Goal: Information Seeking & Learning: Understand process/instructions

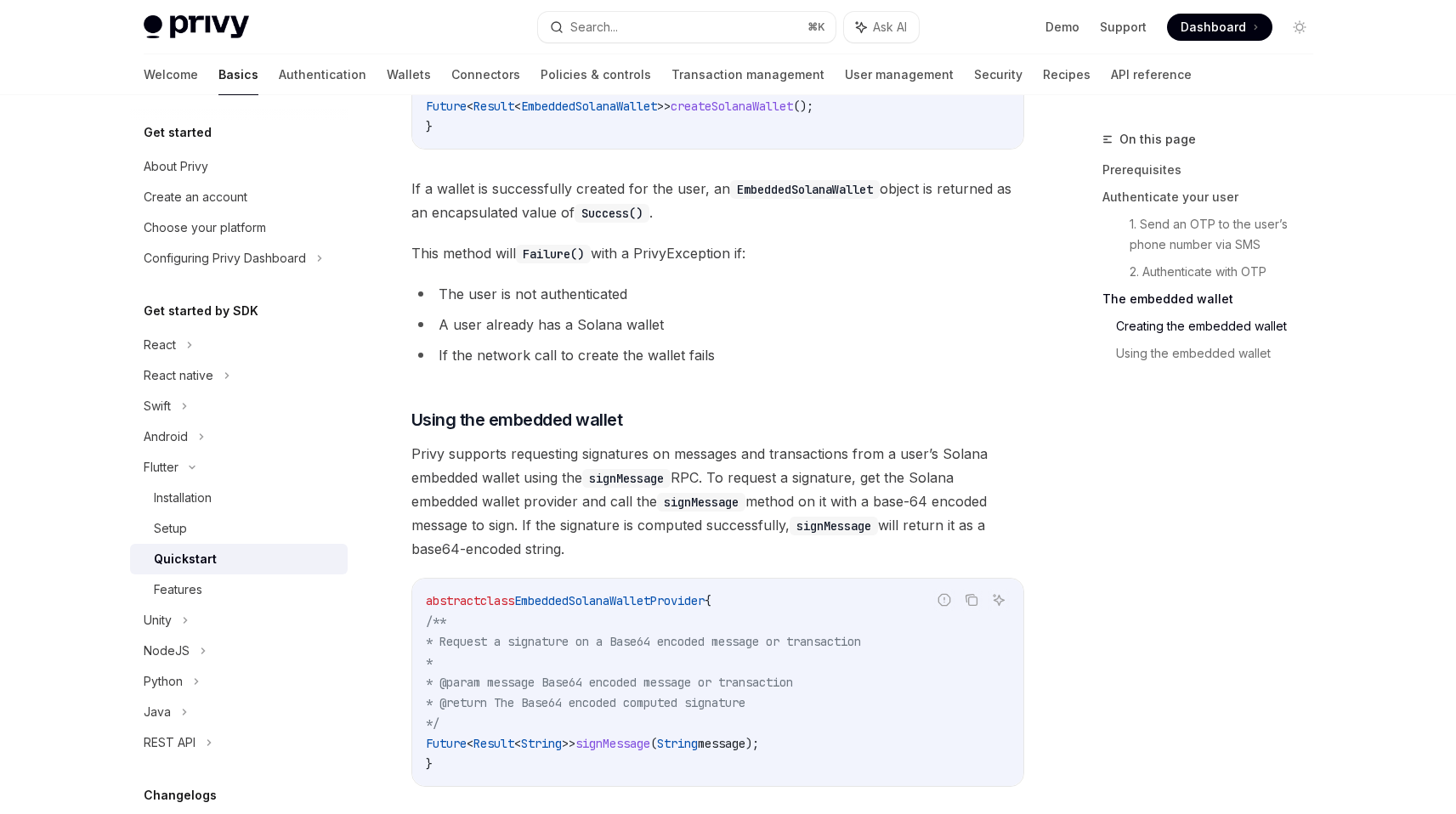
scroll to position [2219, 0]
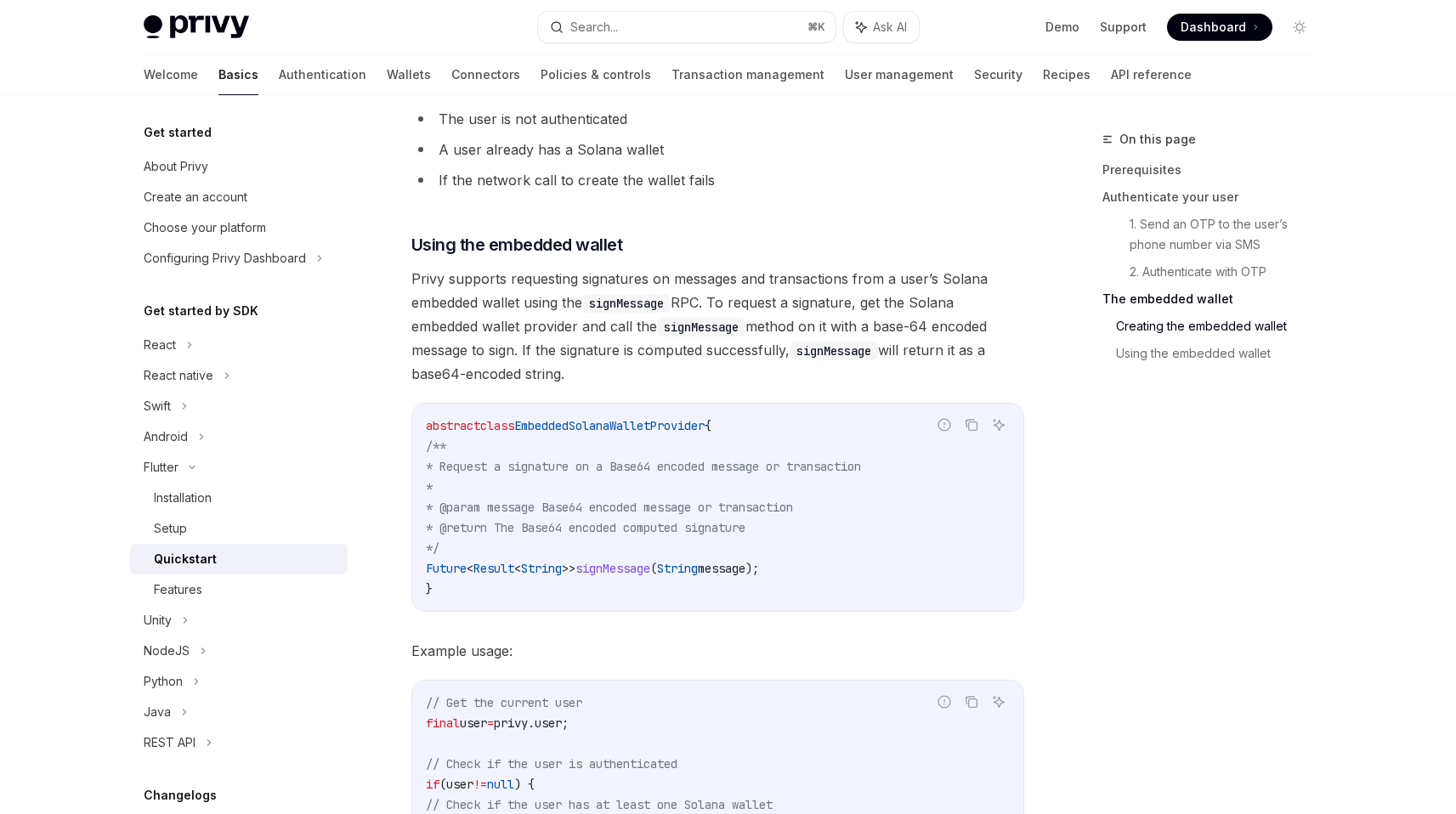
click at [681, 305] on span "Privy supports requesting signatures on messages and transactions from a user’s…" at bounding box center [718, 326] width 613 height 119
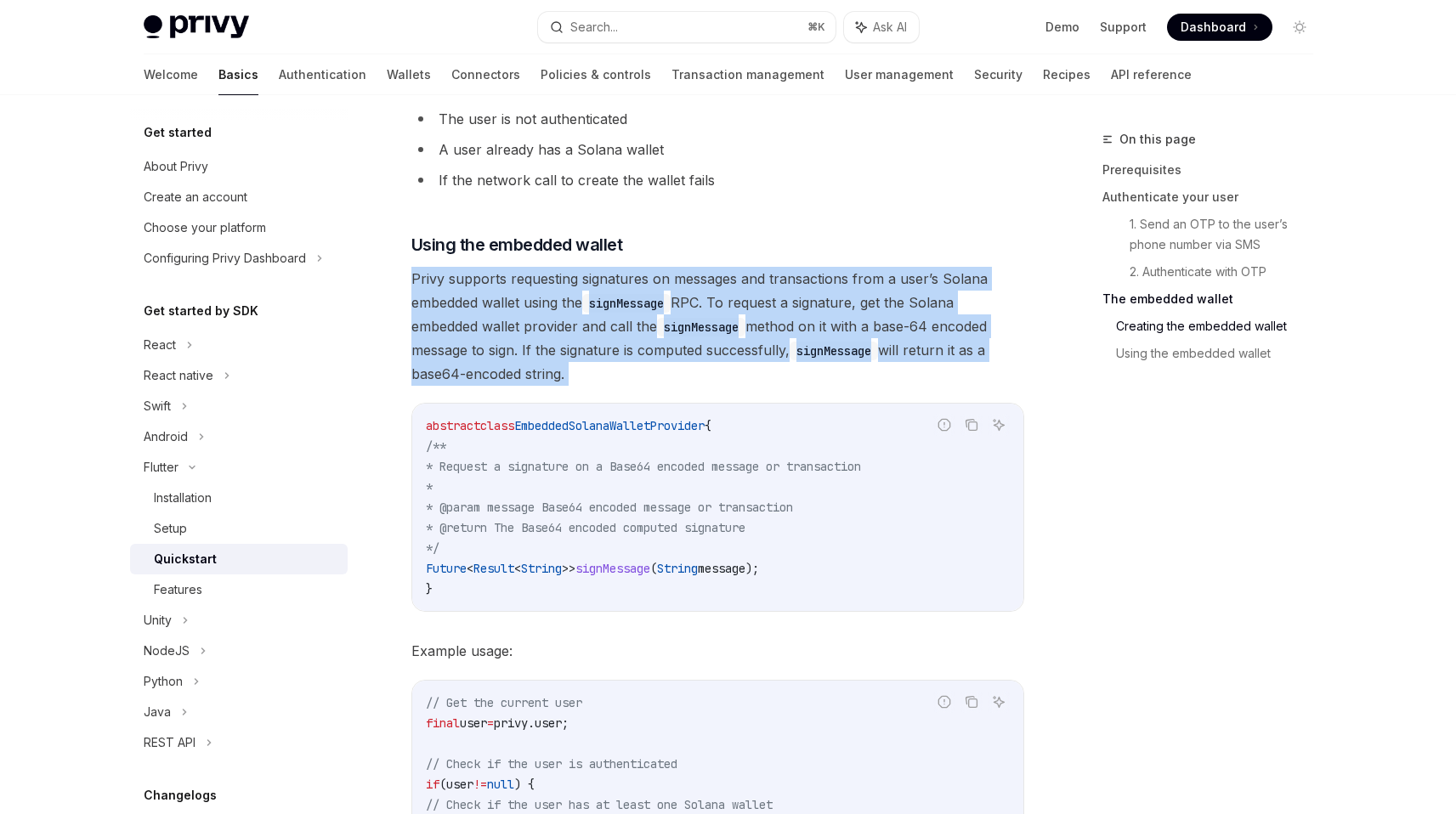
click at [681, 305] on span "Privy supports requesting signatures on messages and transactions from a user’s…" at bounding box center [718, 326] width 613 height 119
click at [655, 314] on span "Privy supports requesting signatures on messages and transactions from a user’s…" at bounding box center [718, 326] width 613 height 119
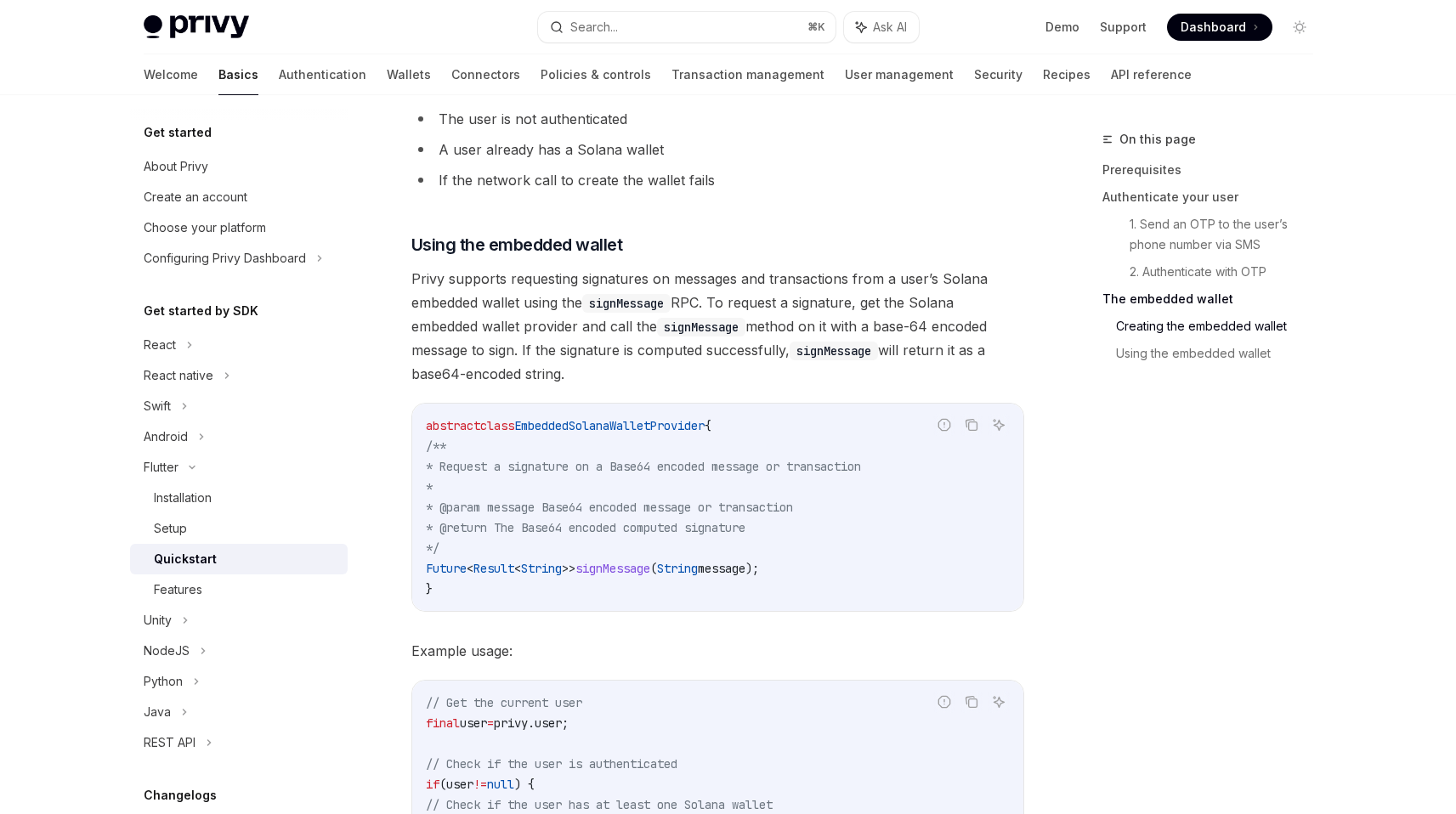
click at [655, 314] on span "Privy supports requesting signatures on messages and transactions from a user’s…" at bounding box center [718, 326] width 613 height 119
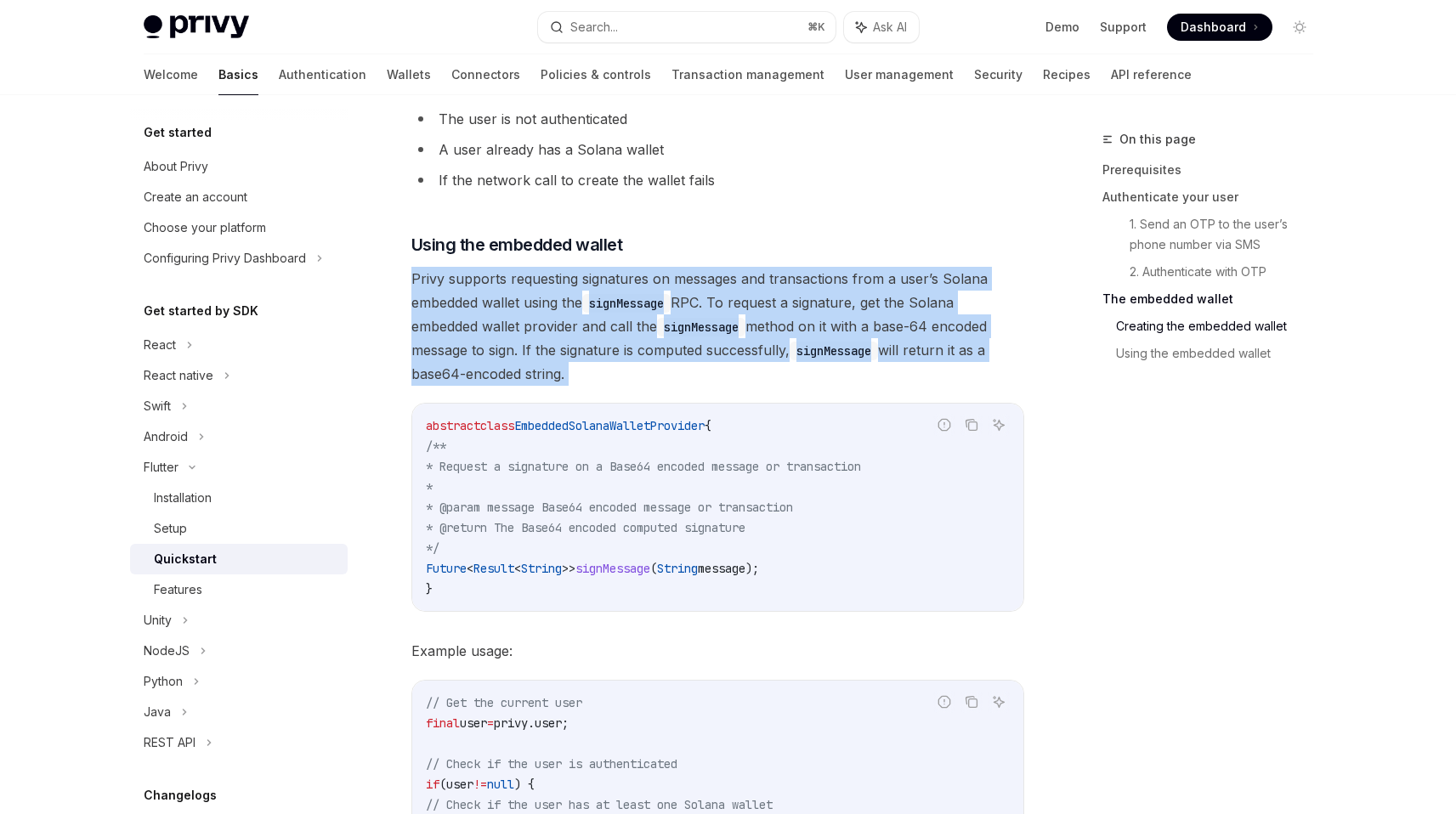
click at [655, 314] on span "Privy supports requesting signatures on messages and transactions from a user’s…" at bounding box center [718, 326] width 613 height 119
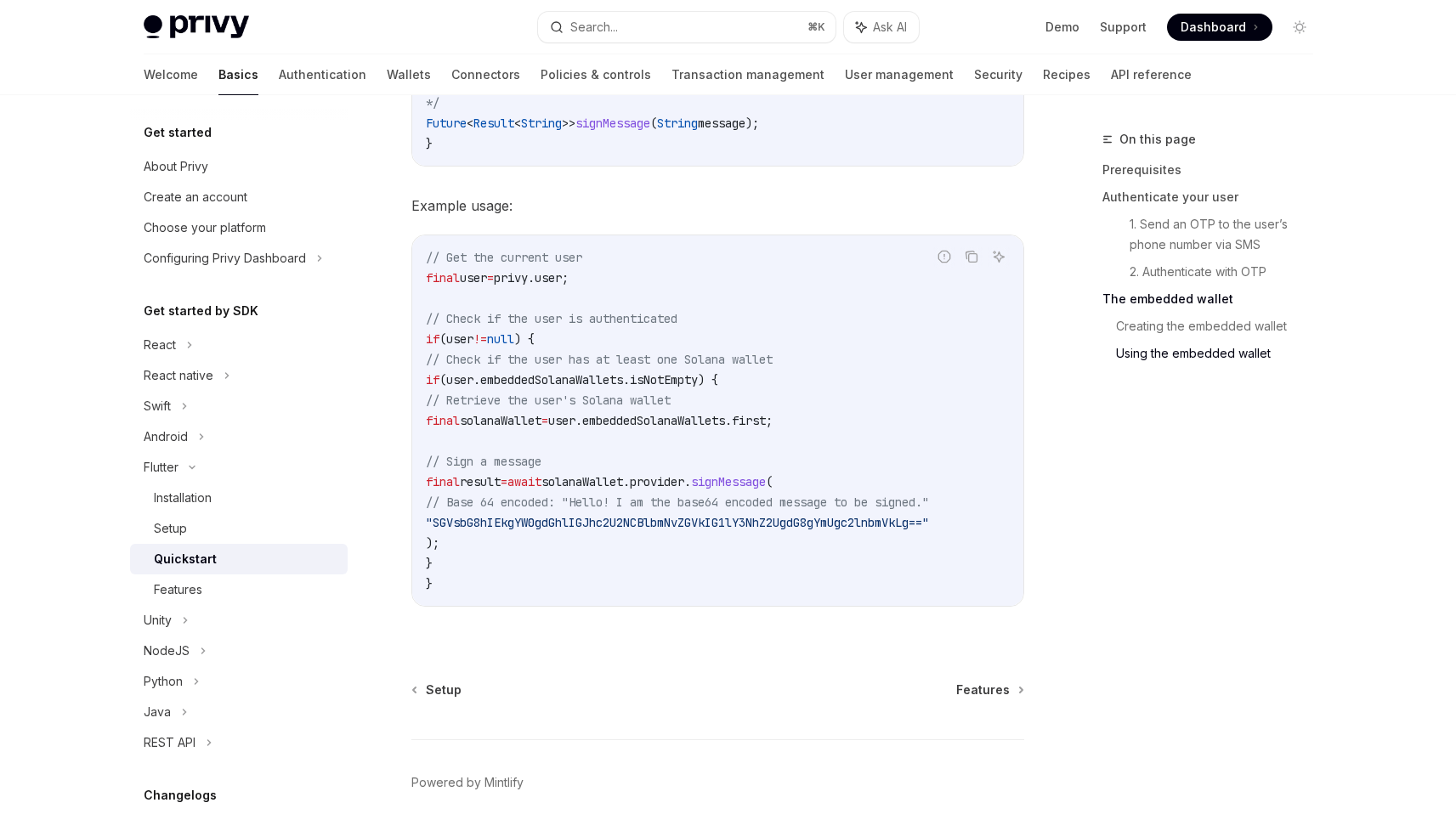
scroll to position [2744, 0]
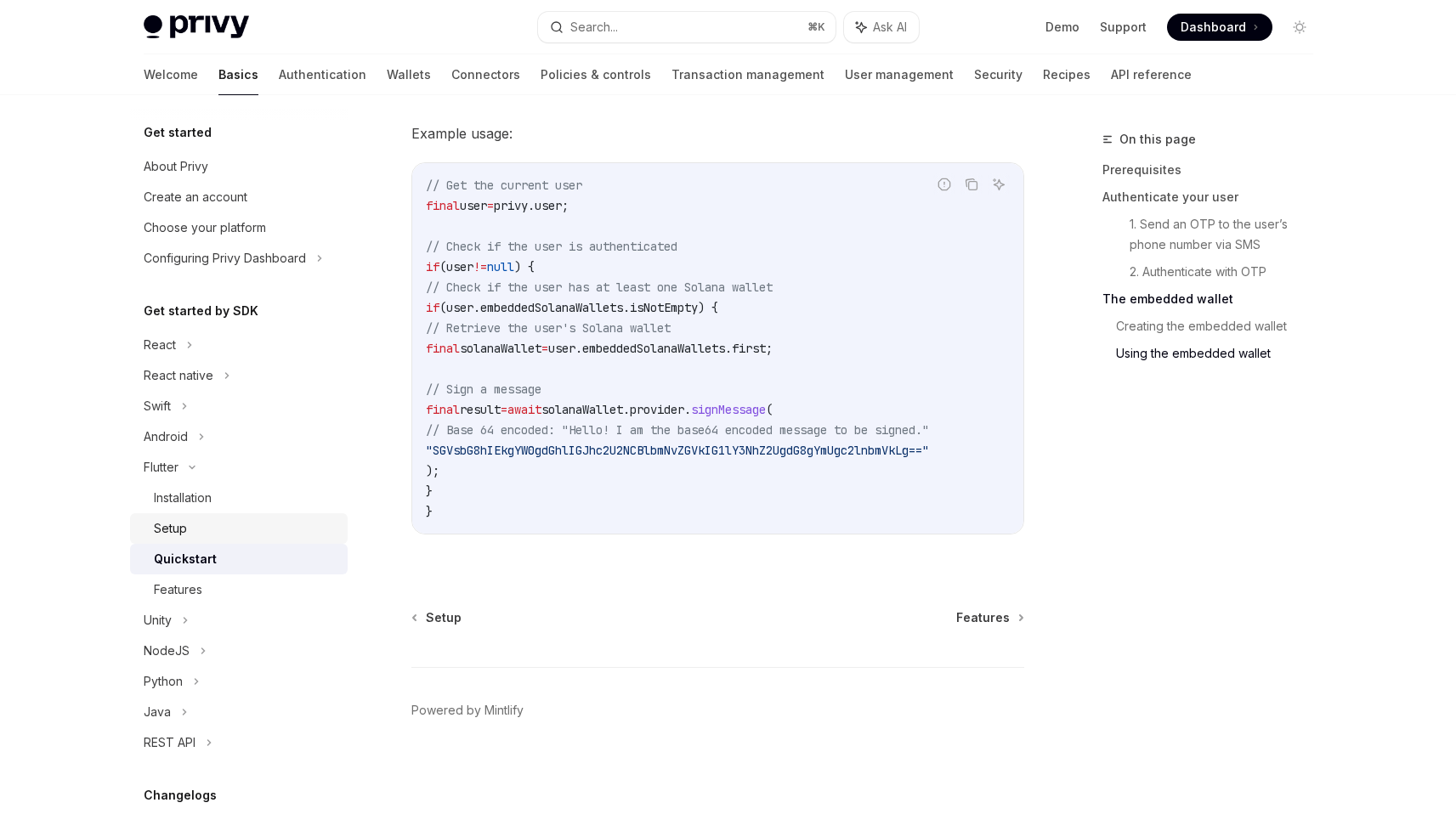
click at [193, 542] on link "Setup" at bounding box center [239, 528] width 218 height 31
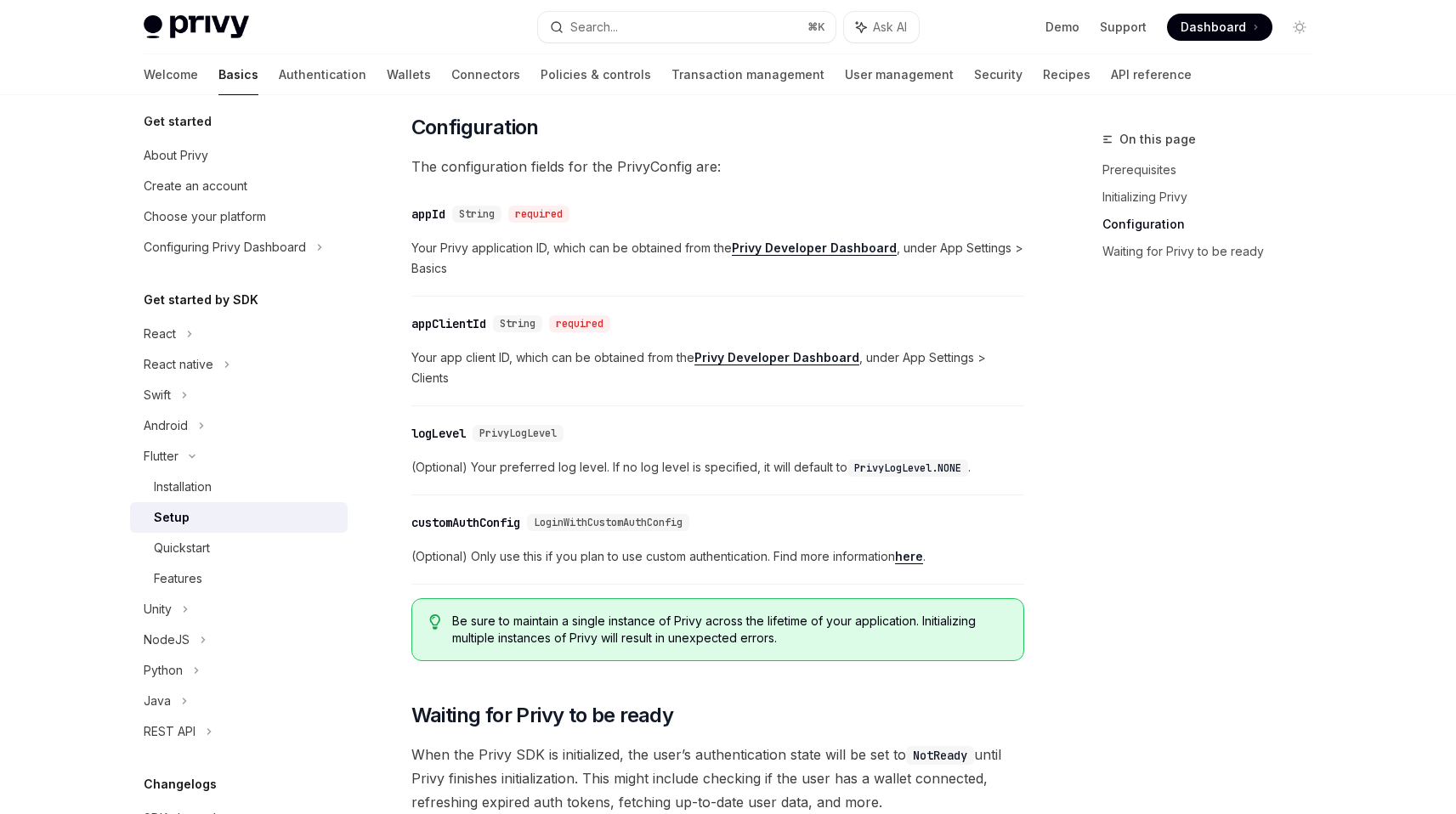
scroll to position [927, 0]
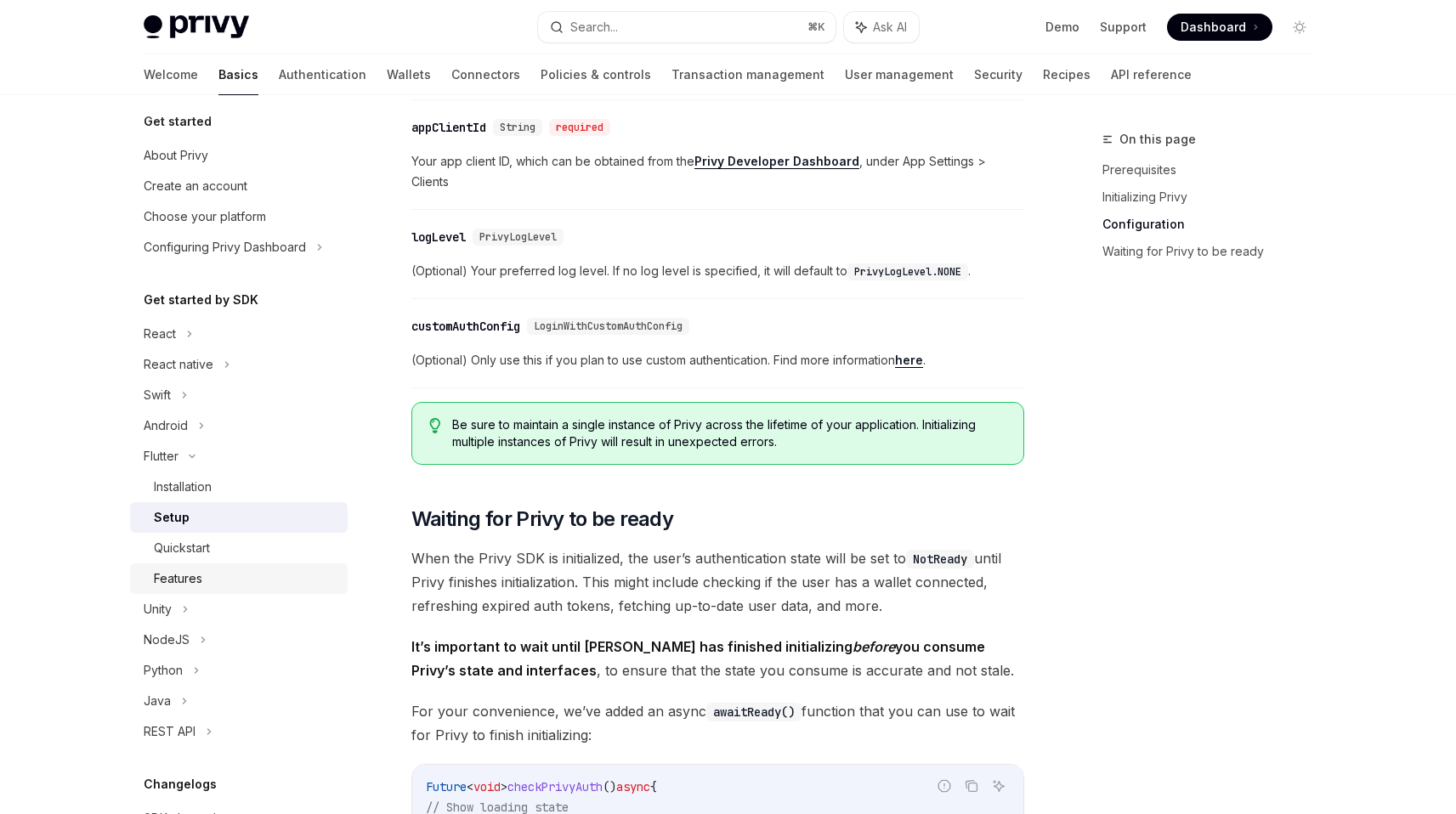
click at [211, 577] on div "Features" at bounding box center [245, 578] width 183 height 21
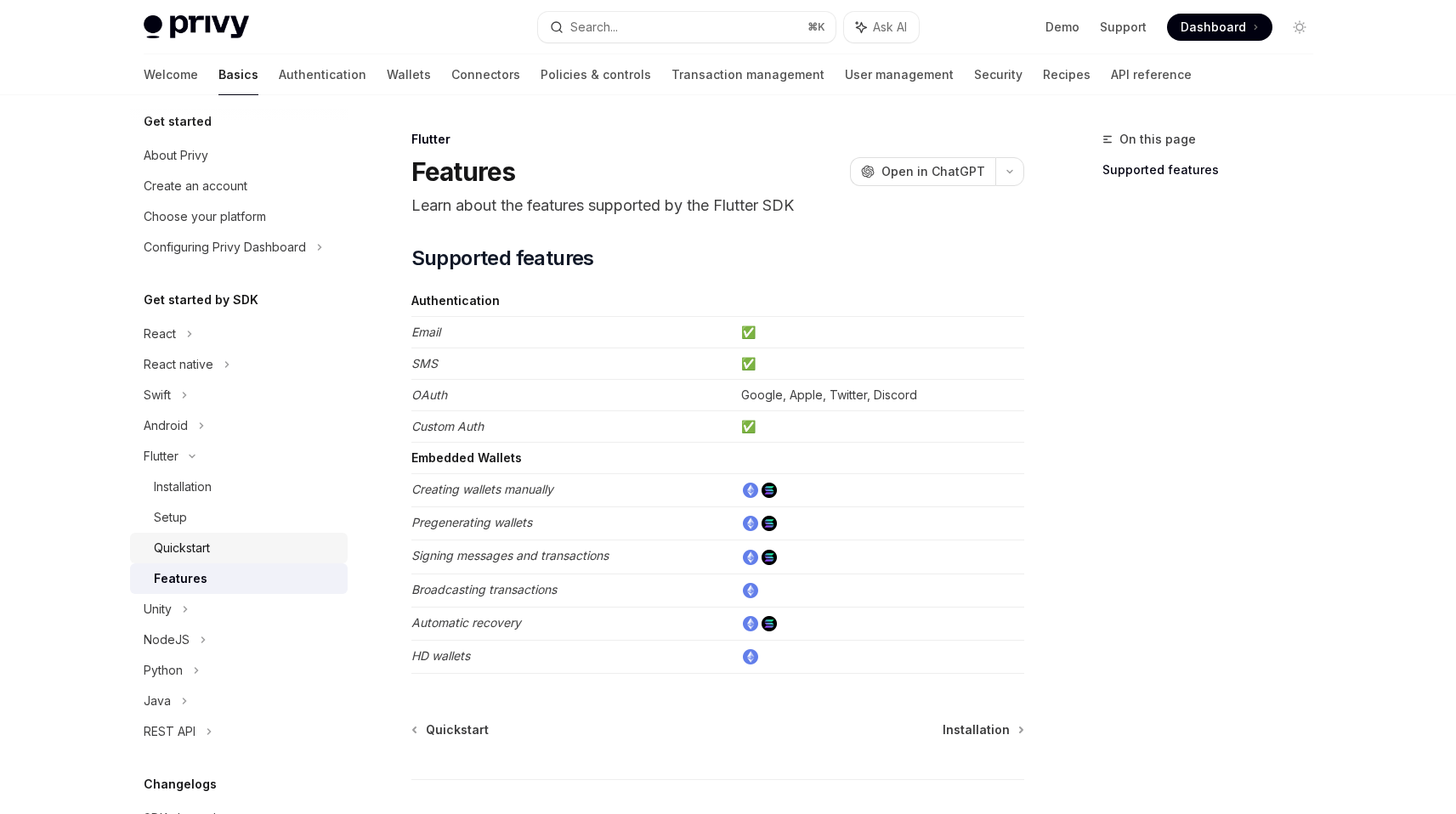
click at [212, 558] on div "Quickstart" at bounding box center [245, 548] width 183 height 21
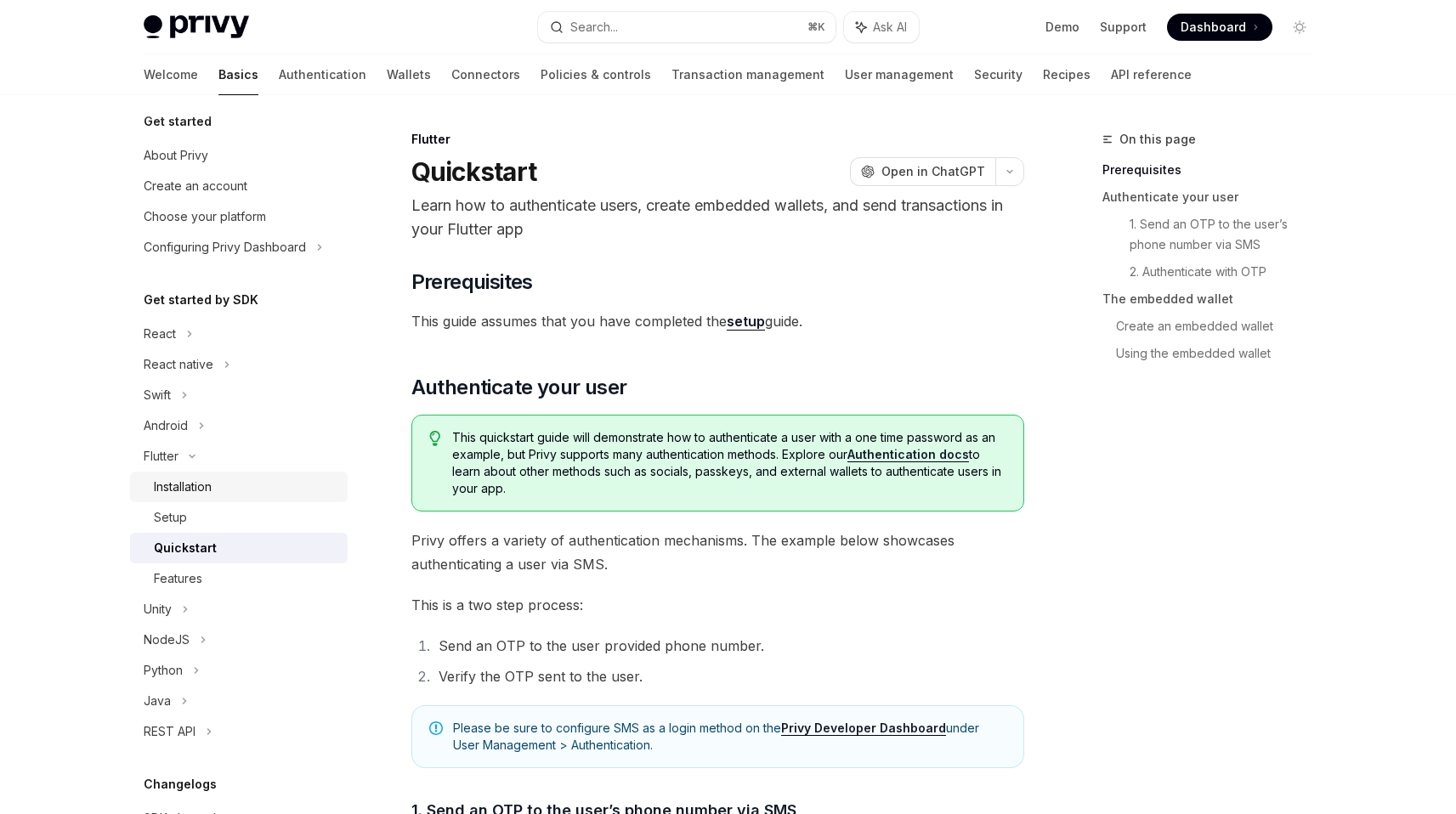
click at [233, 491] on div "Installation" at bounding box center [245, 487] width 183 height 21
type textarea "*"
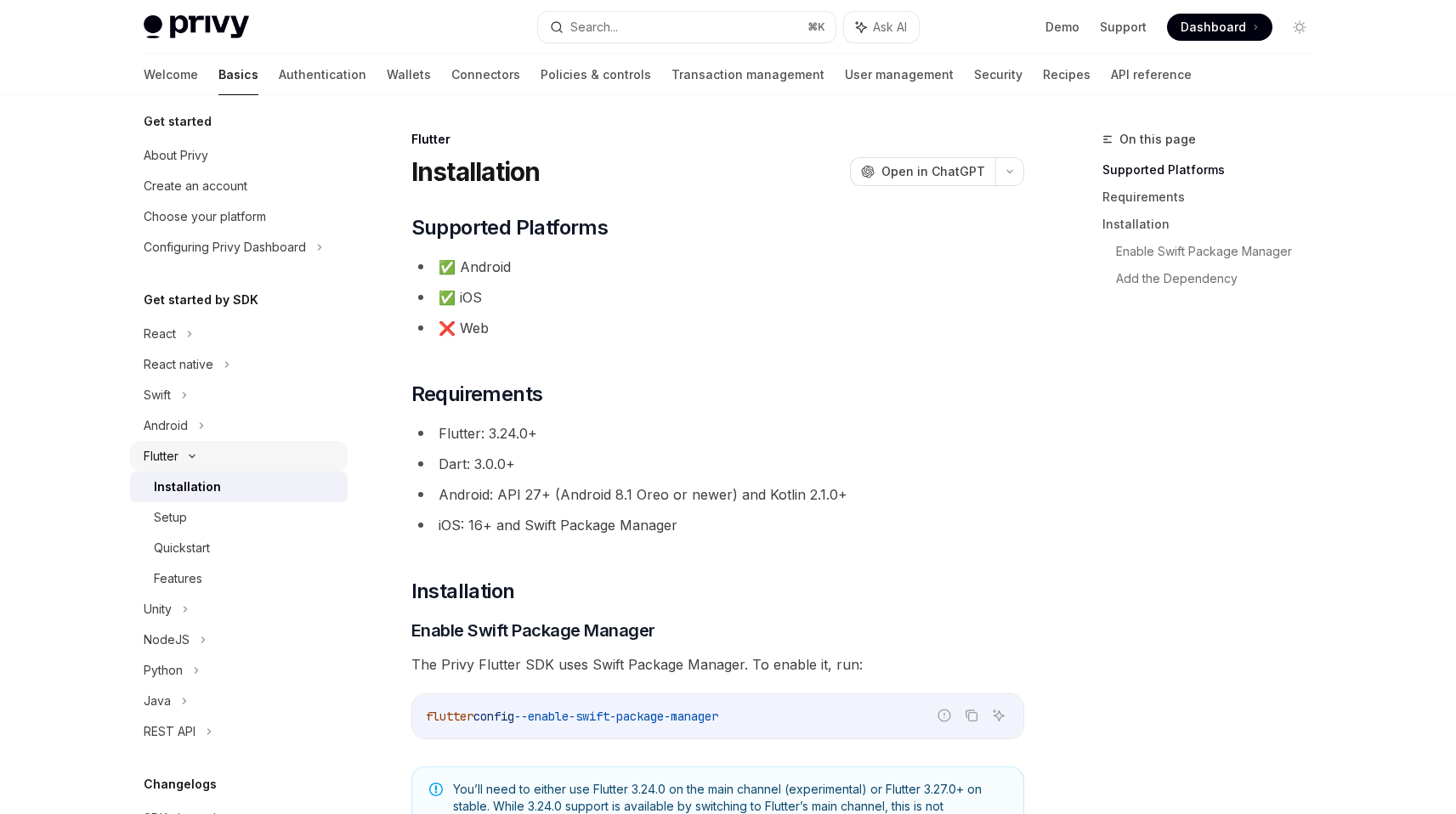
click at [195, 456] on icon at bounding box center [192, 456] width 21 height 7
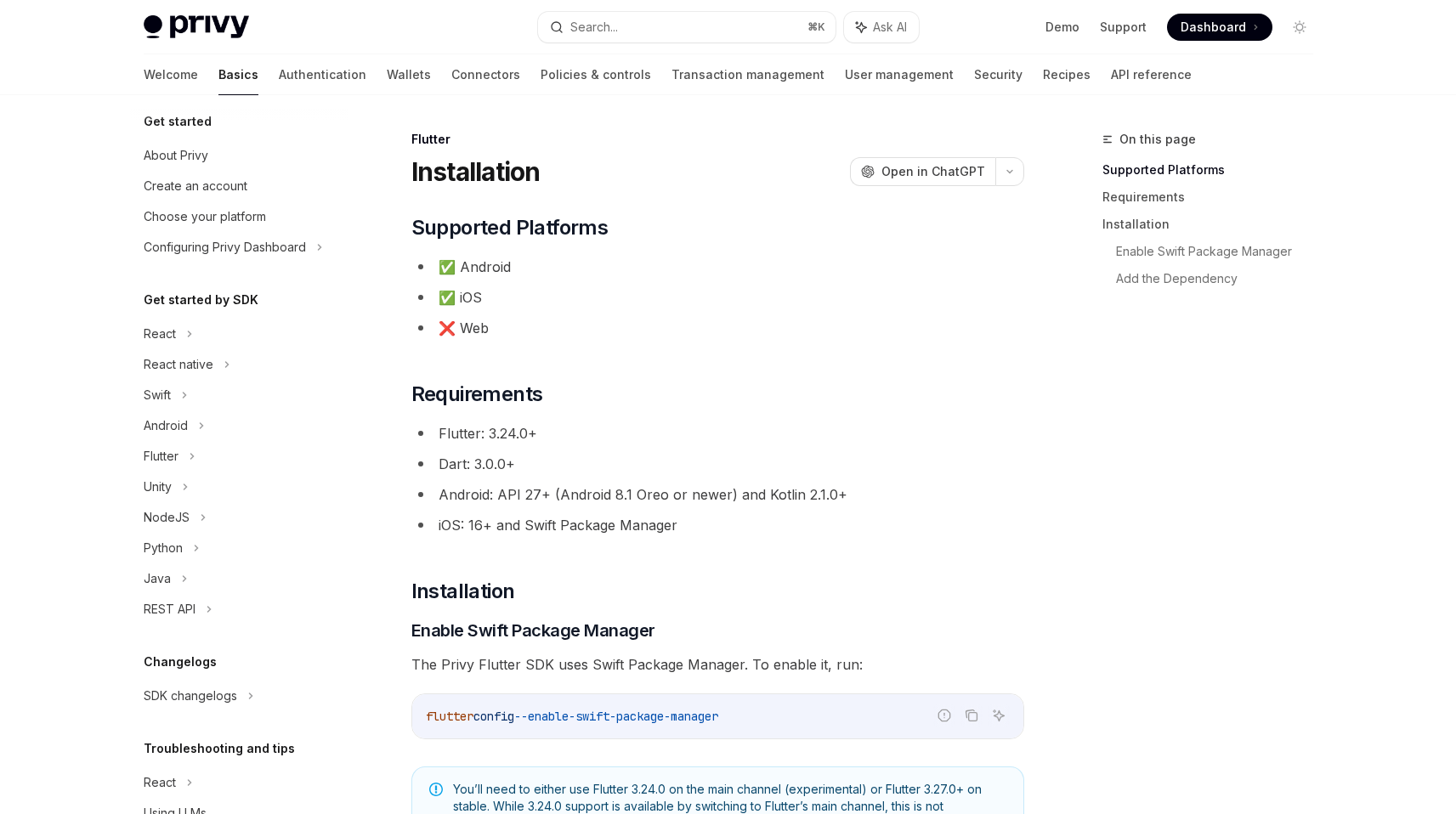
click at [591, 488] on li "Android: API 27+ (Android 8.1 Oreo or newer) and Kotlin 2.1.0+" at bounding box center [718, 495] width 613 height 24
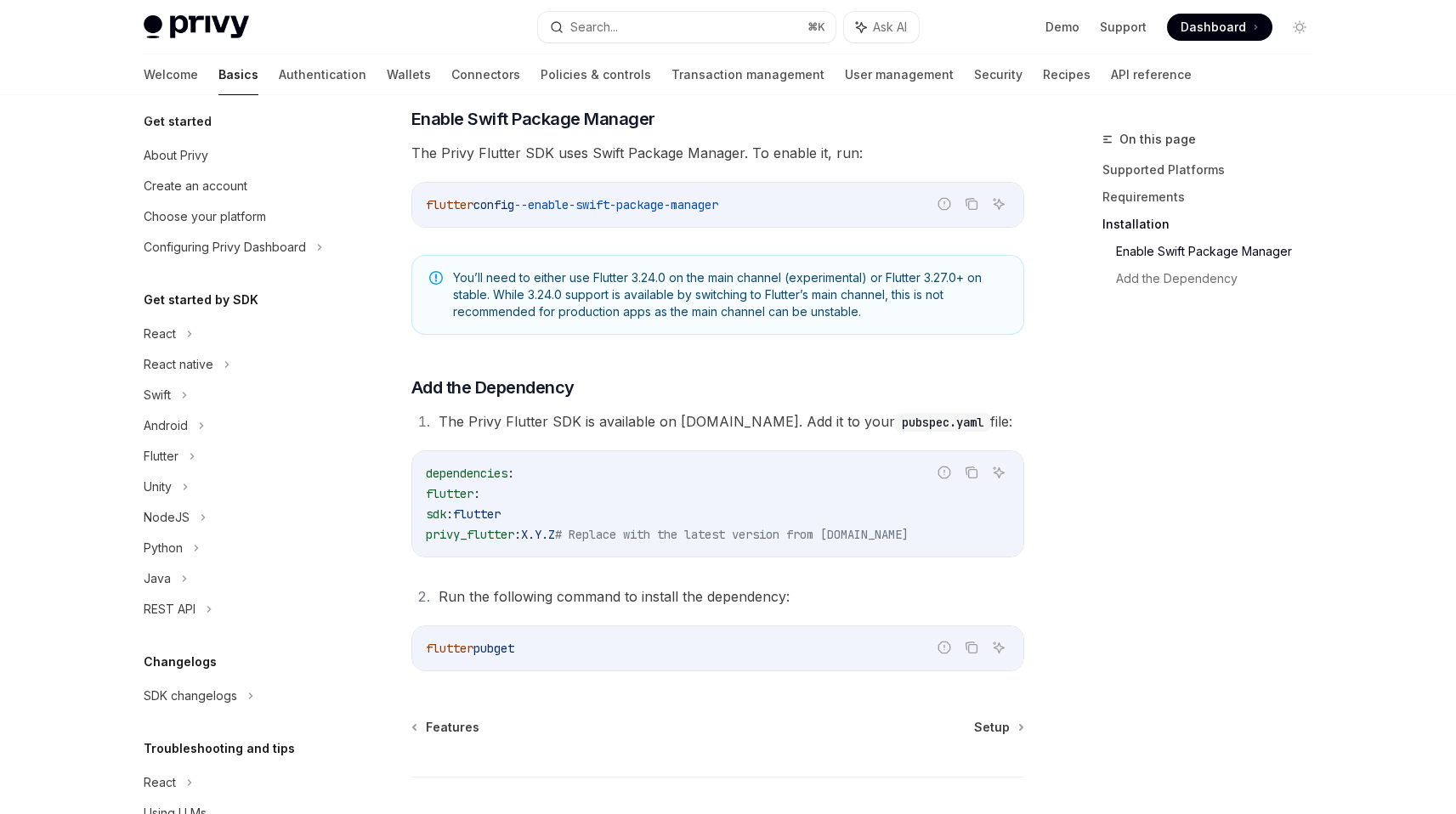
scroll to position [621, 0]
